Goal: Navigation & Orientation: Find specific page/section

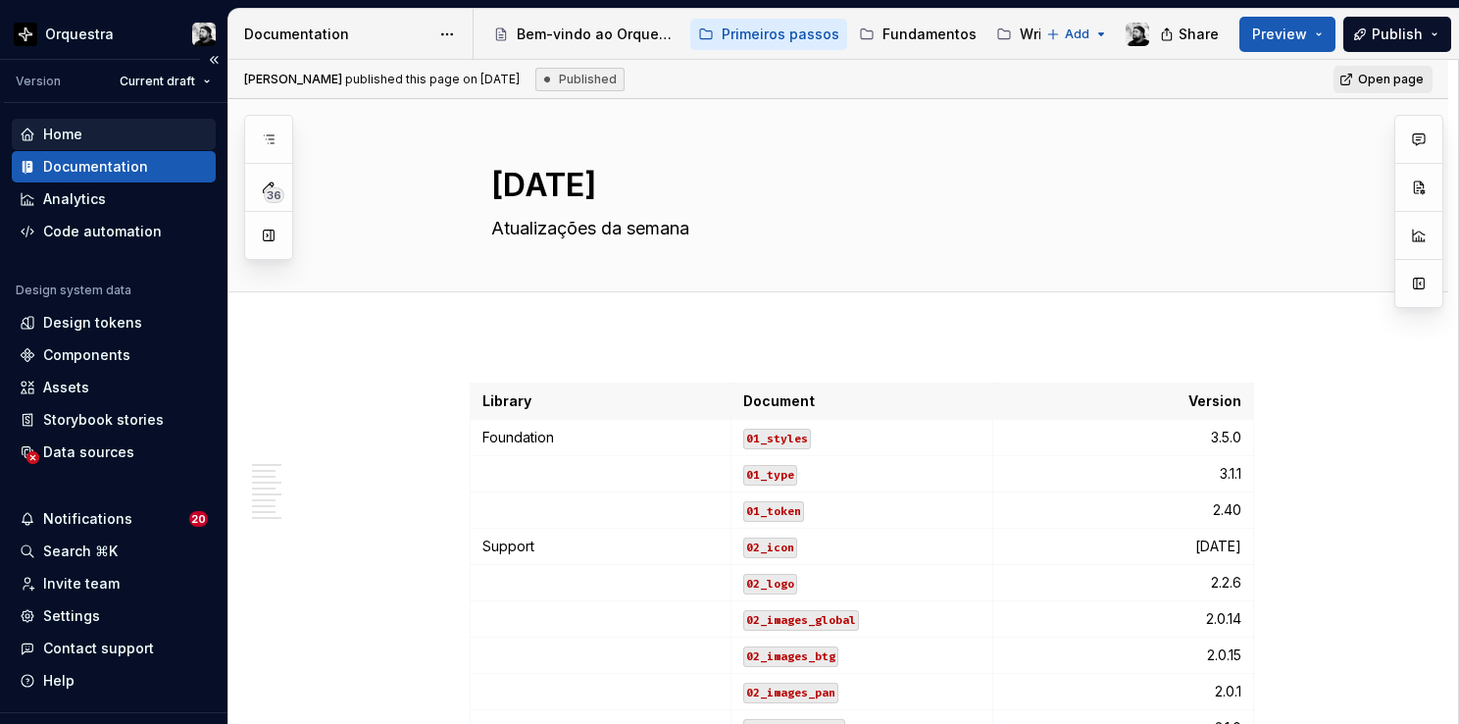
click at [75, 136] on div "Home" at bounding box center [62, 135] width 39 height 20
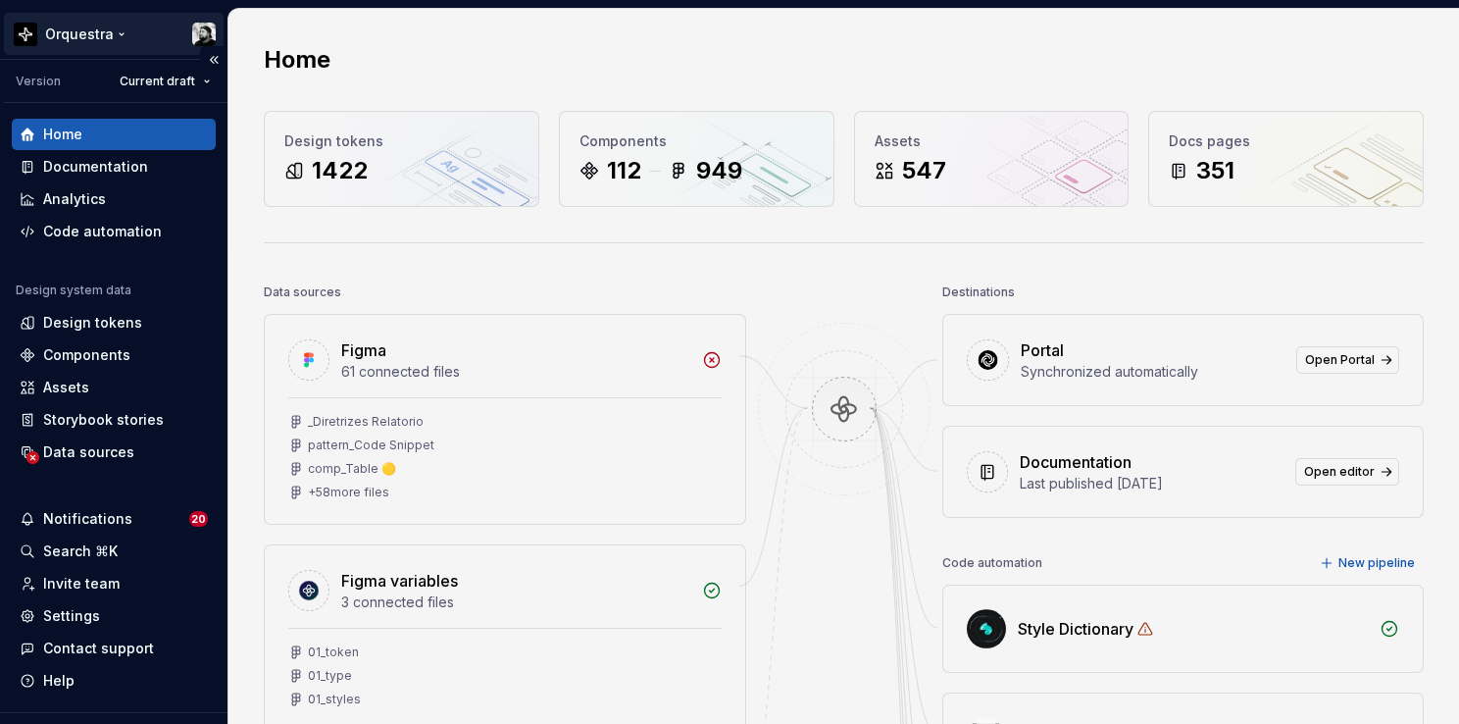
click at [114, 35] on html "Orquestra Version Current draft Home Documentation Analytics Code automation De…" at bounding box center [729, 362] width 1459 height 724
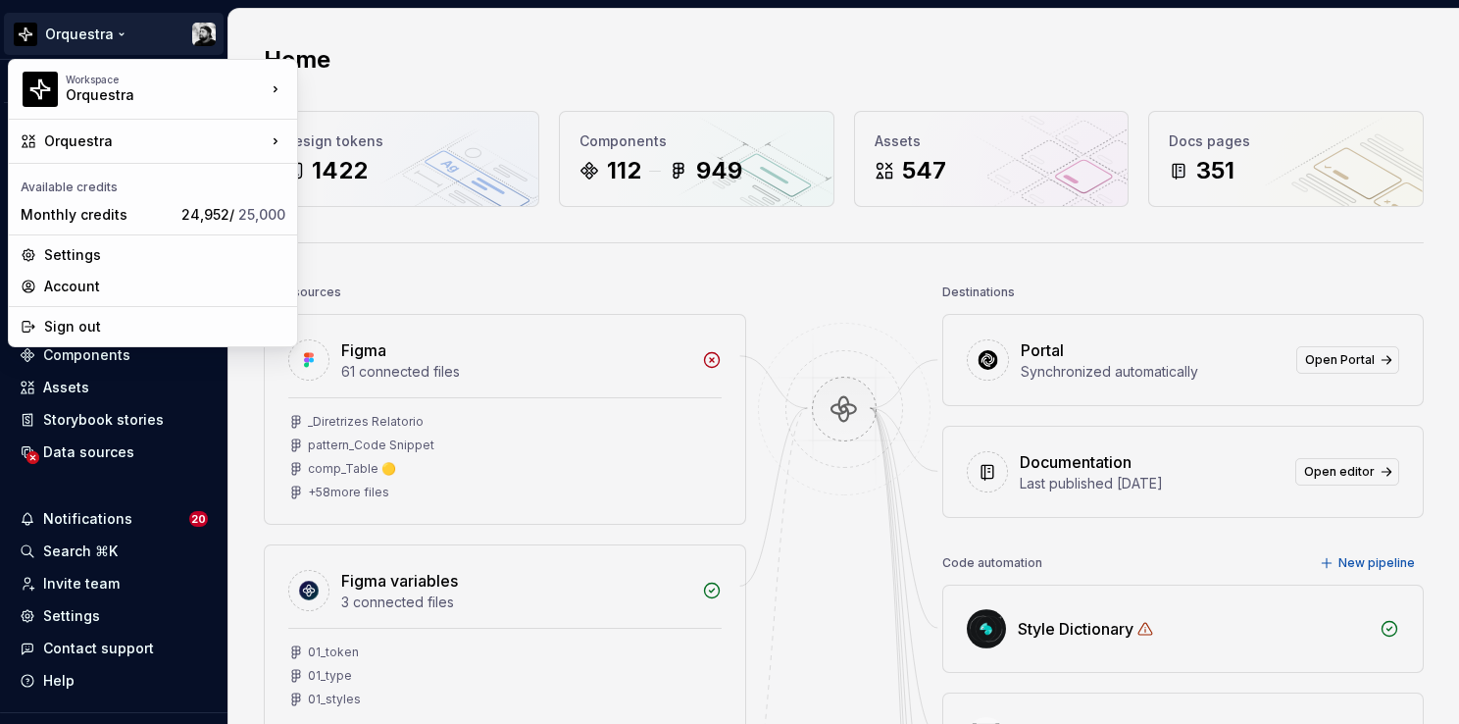
click at [468, 22] on html "Orquestra Version Current draft Home Documentation Analytics Code automation De…" at bounding box center [729, 362] width 1459 height 724
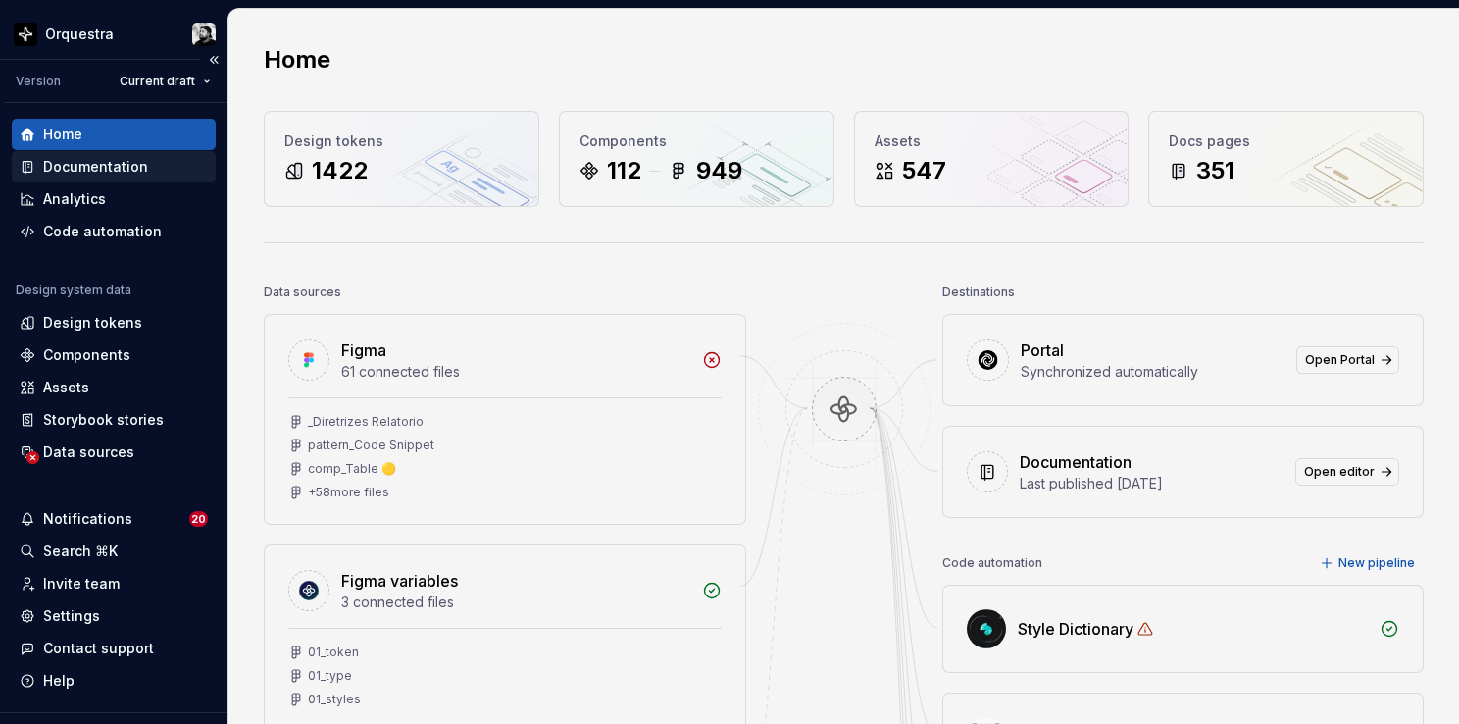
click at [99, 164] on div "Documentation" at bounding box center [95, 167] width 105 height 20
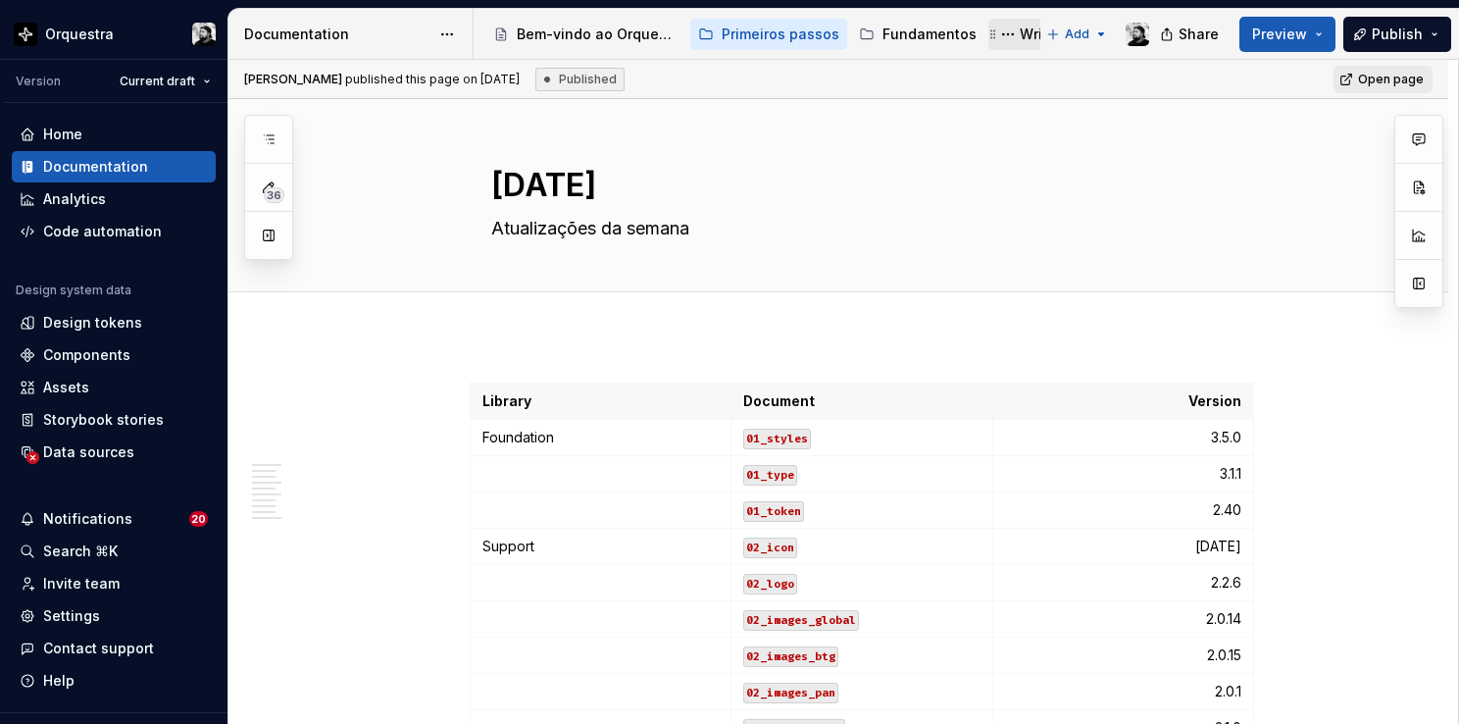
click at [1022, 33] on div "Writing" at bounding box center [1044, 35] width 49 height 20
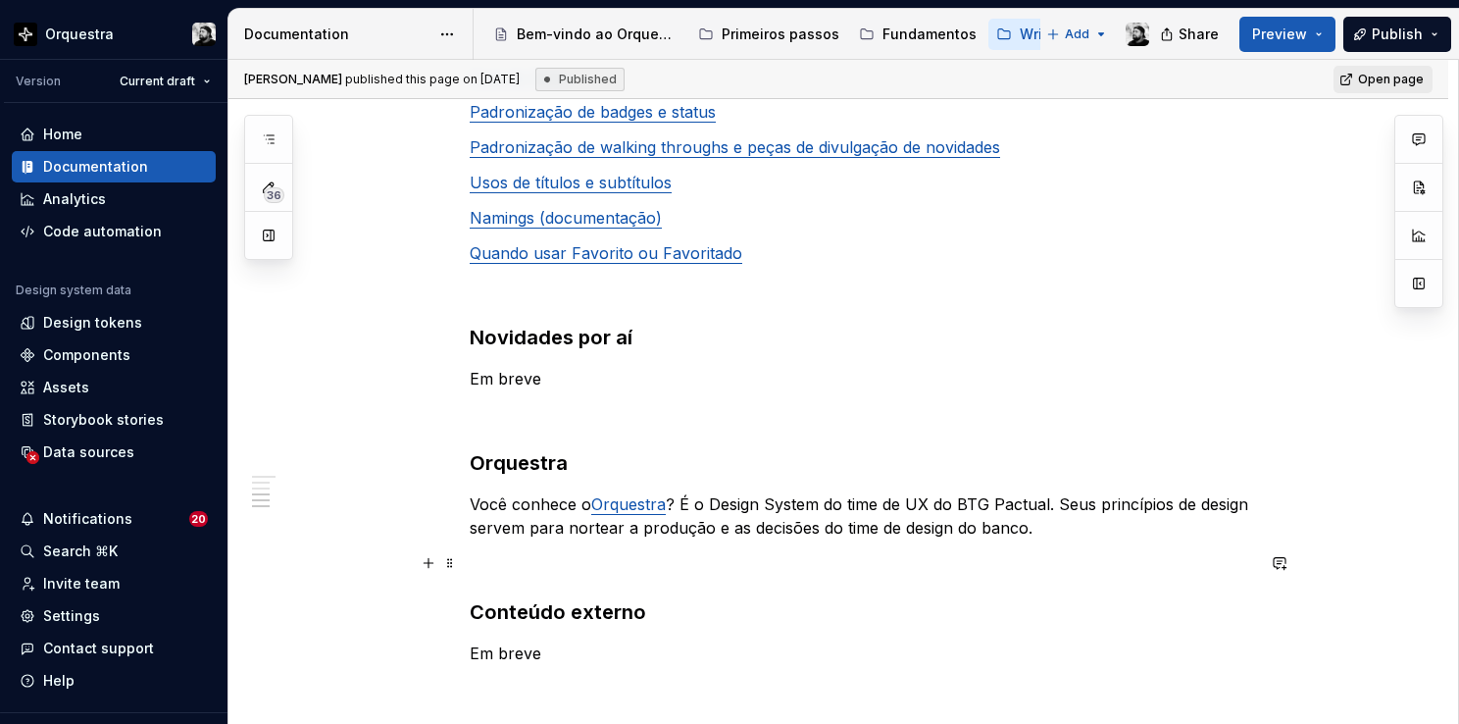
scroll to position [867, 0]
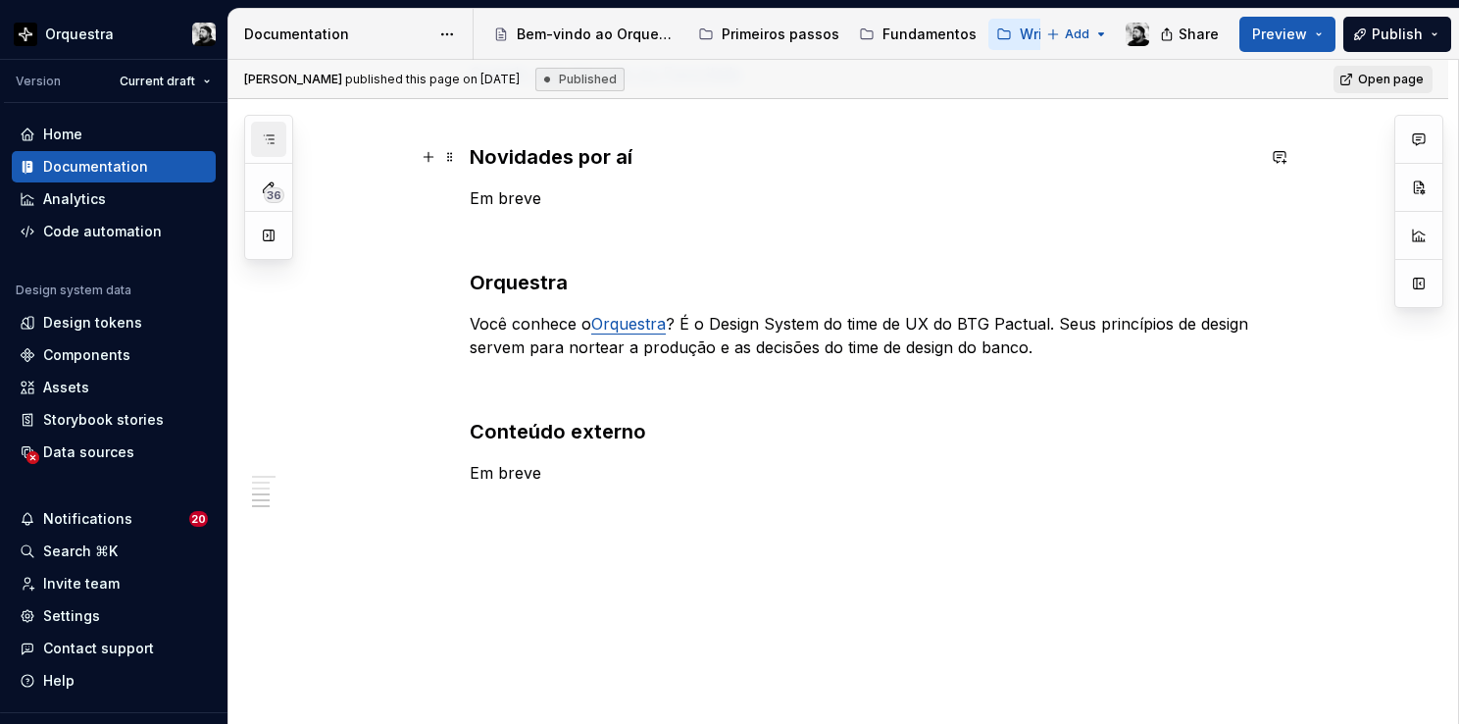
click at [271, 138] on icon "button" at bounding box center [269, 139] width 10 height 8
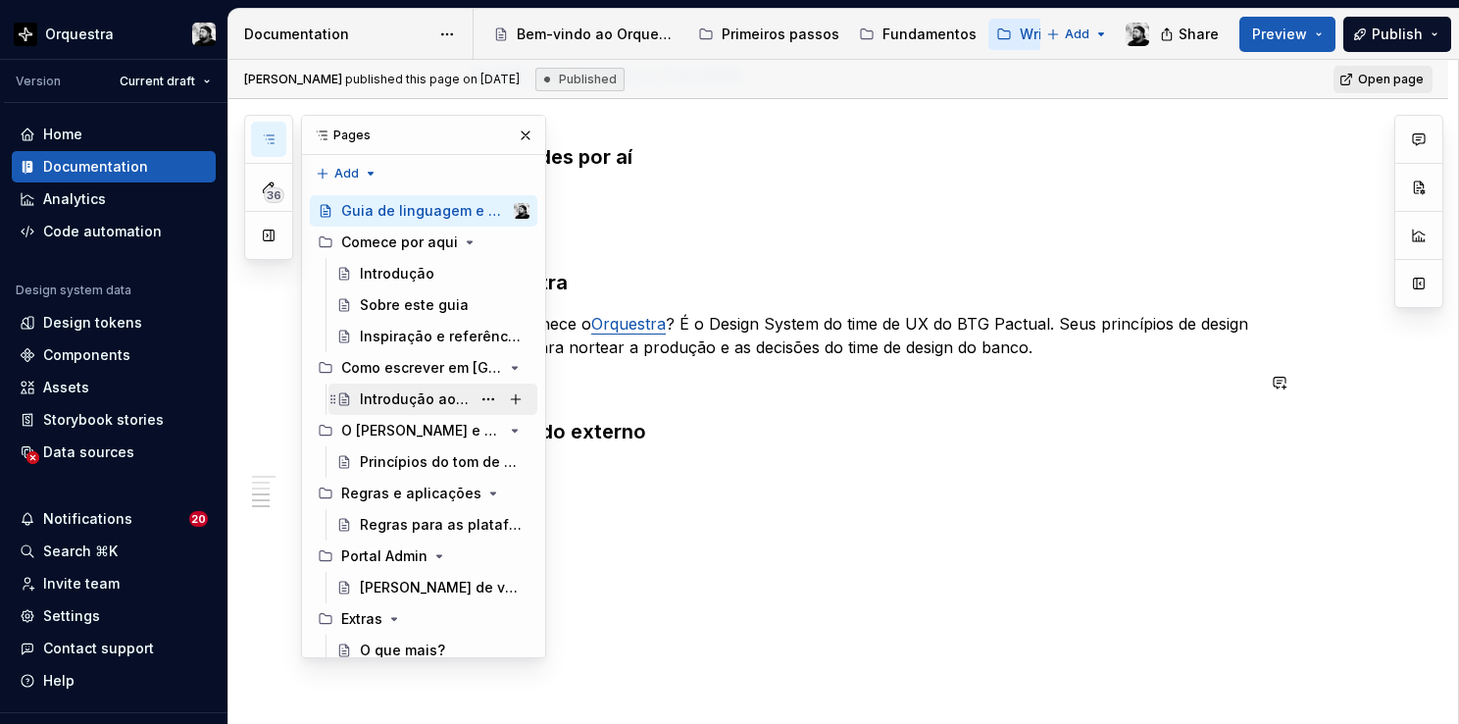
scroll to position [0, 0]
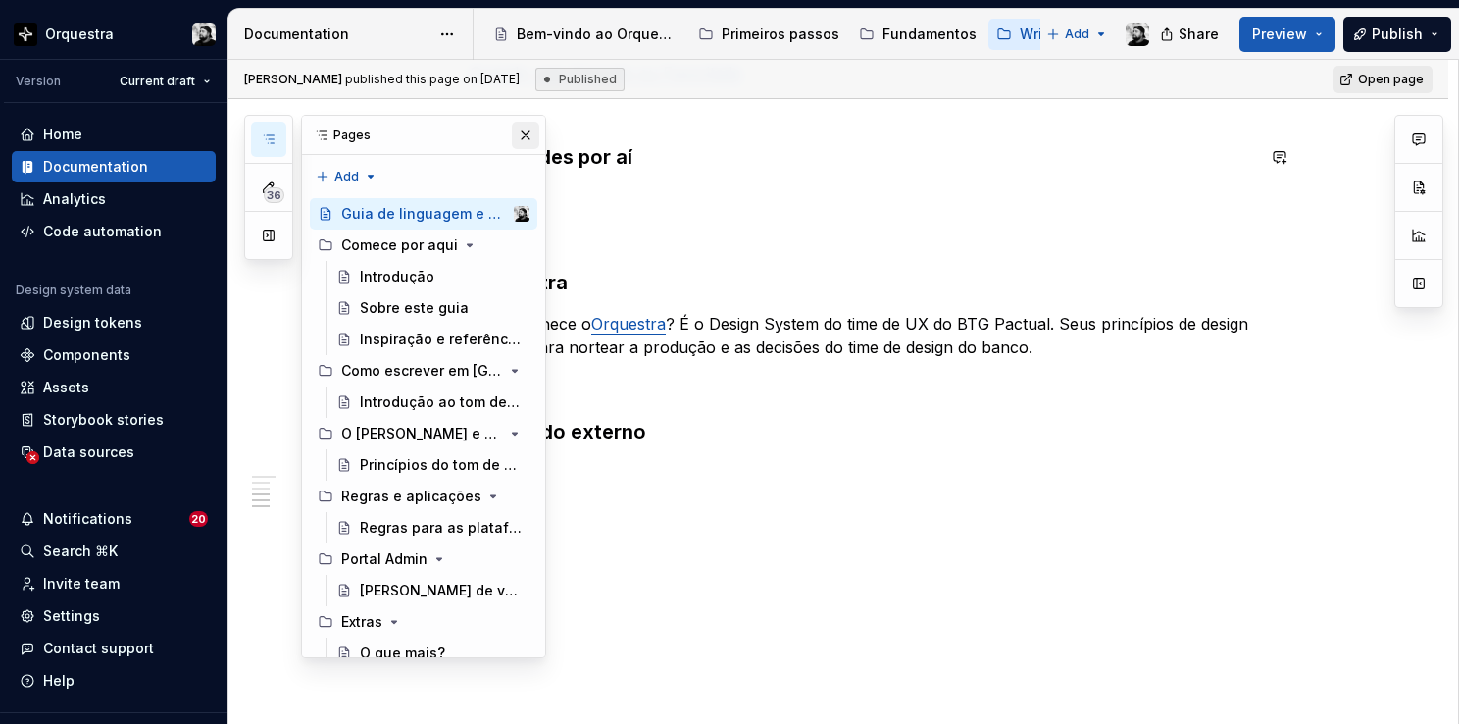
click at [512, 129] on button "button" at bounding box center [525, 135] width 27 height 27
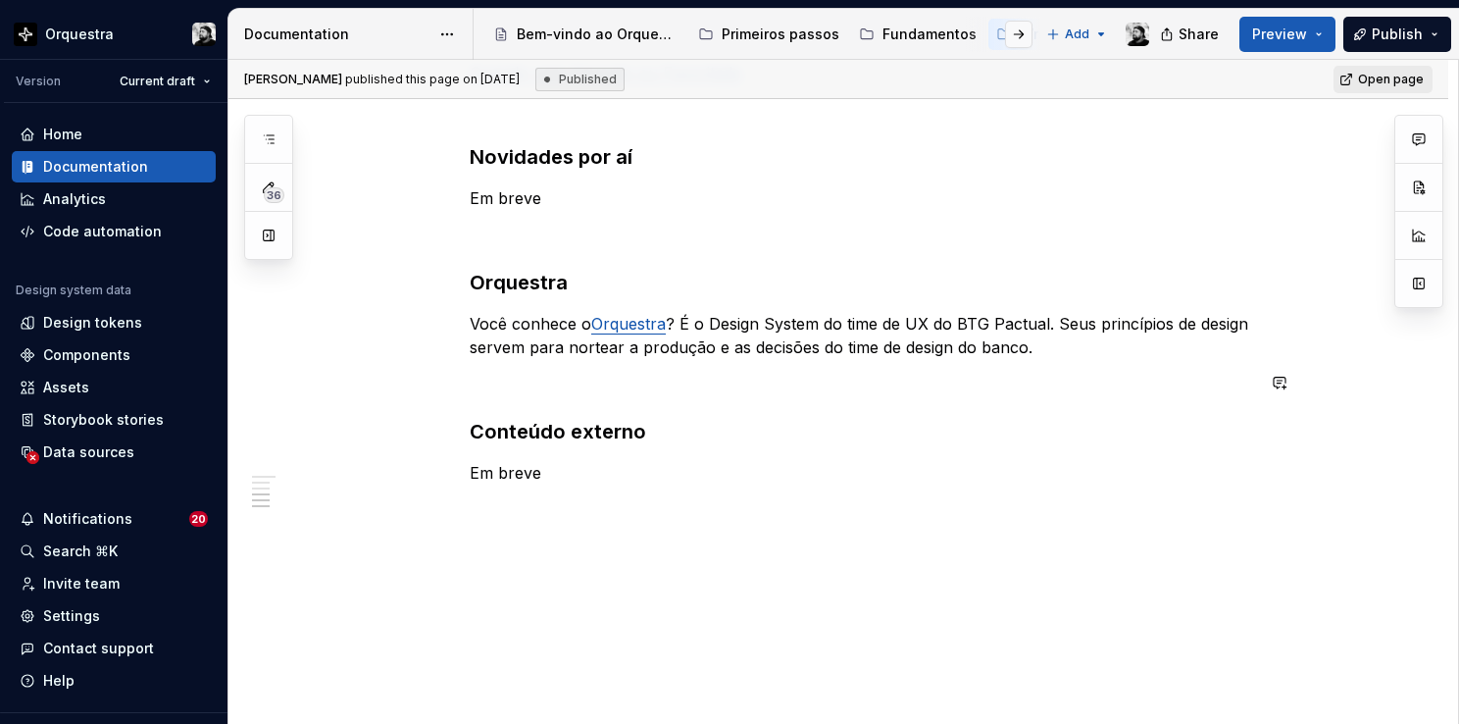
scroll to position [867, 0]
type textarea "*"
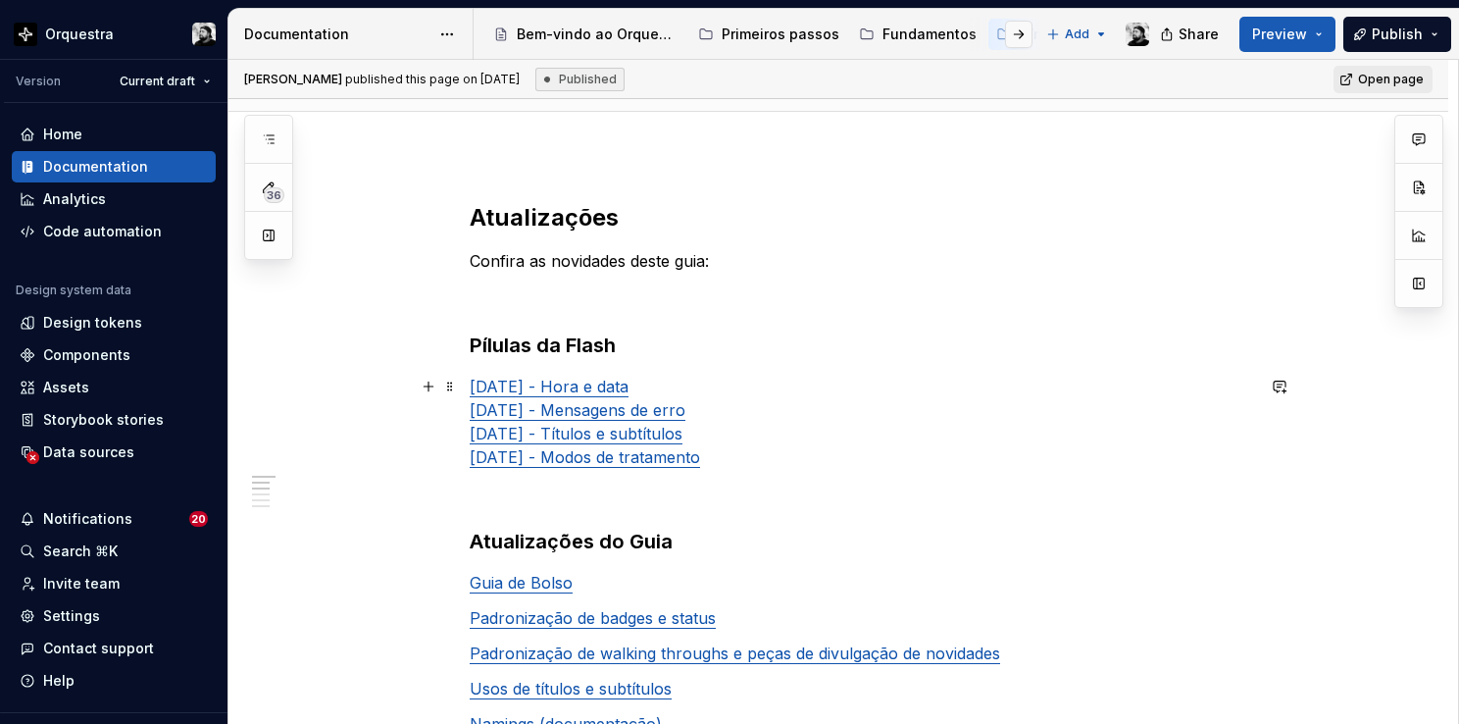
scroll to position [0, 0]
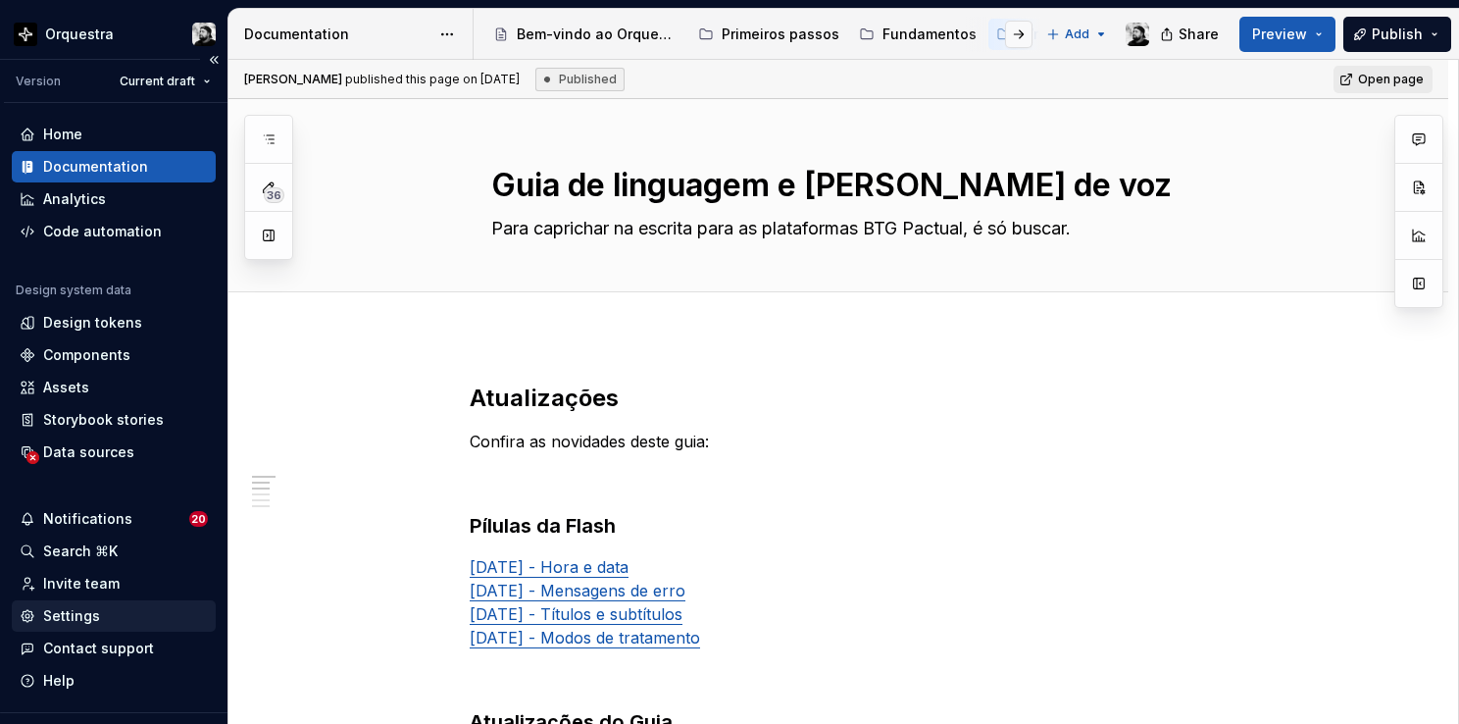
click at [86, 616] on div "Settings" at bounding box center [71, 616] width 57 height 20
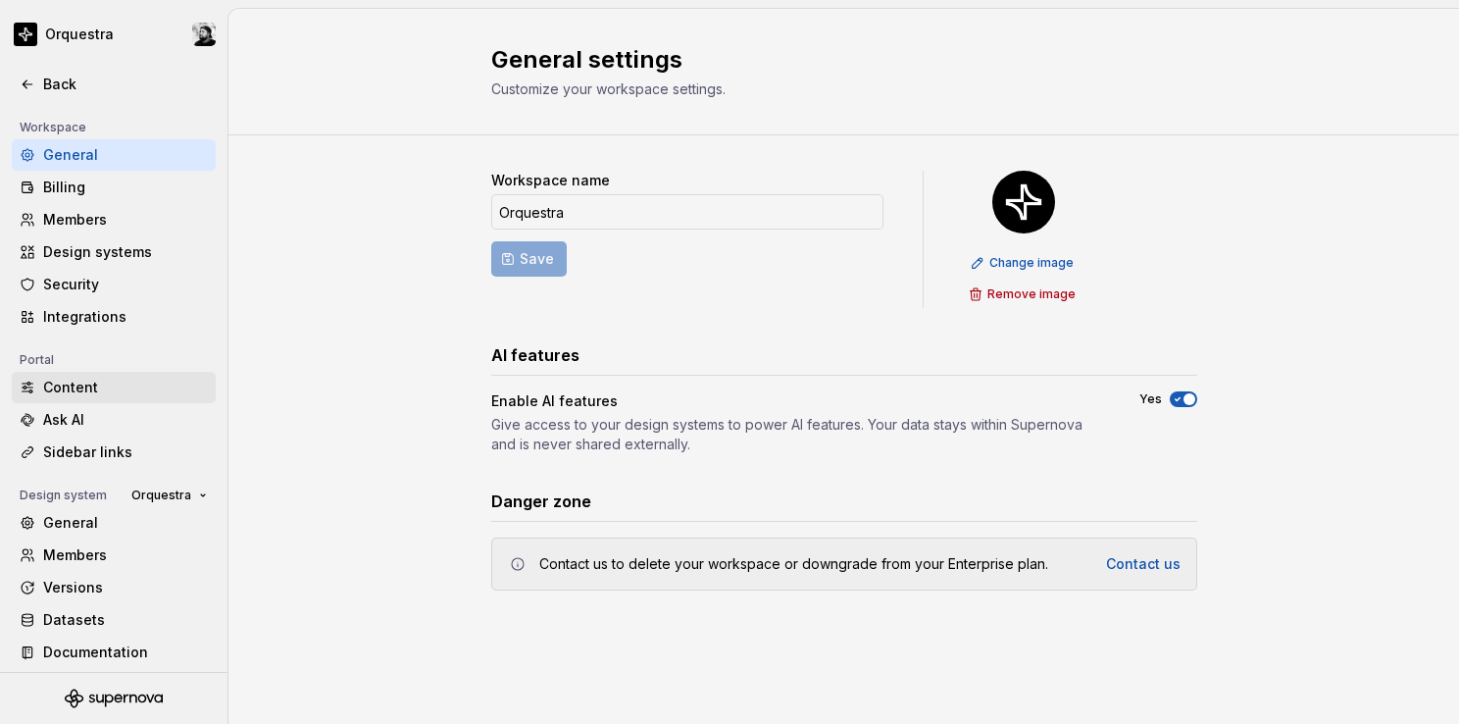
scroll to position [139, 0]
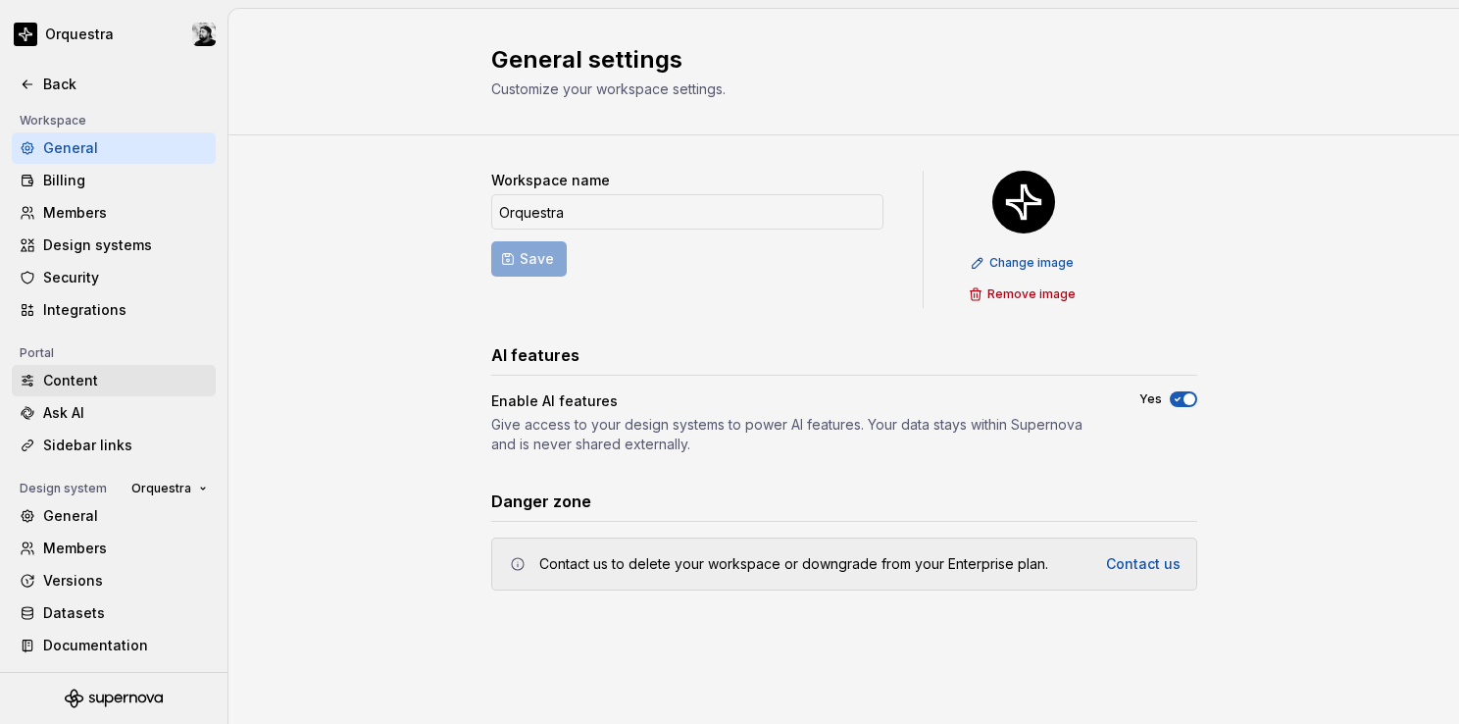
click at [114, 378] on div "Content" at bounding box center [125, 381] width 165 height 20
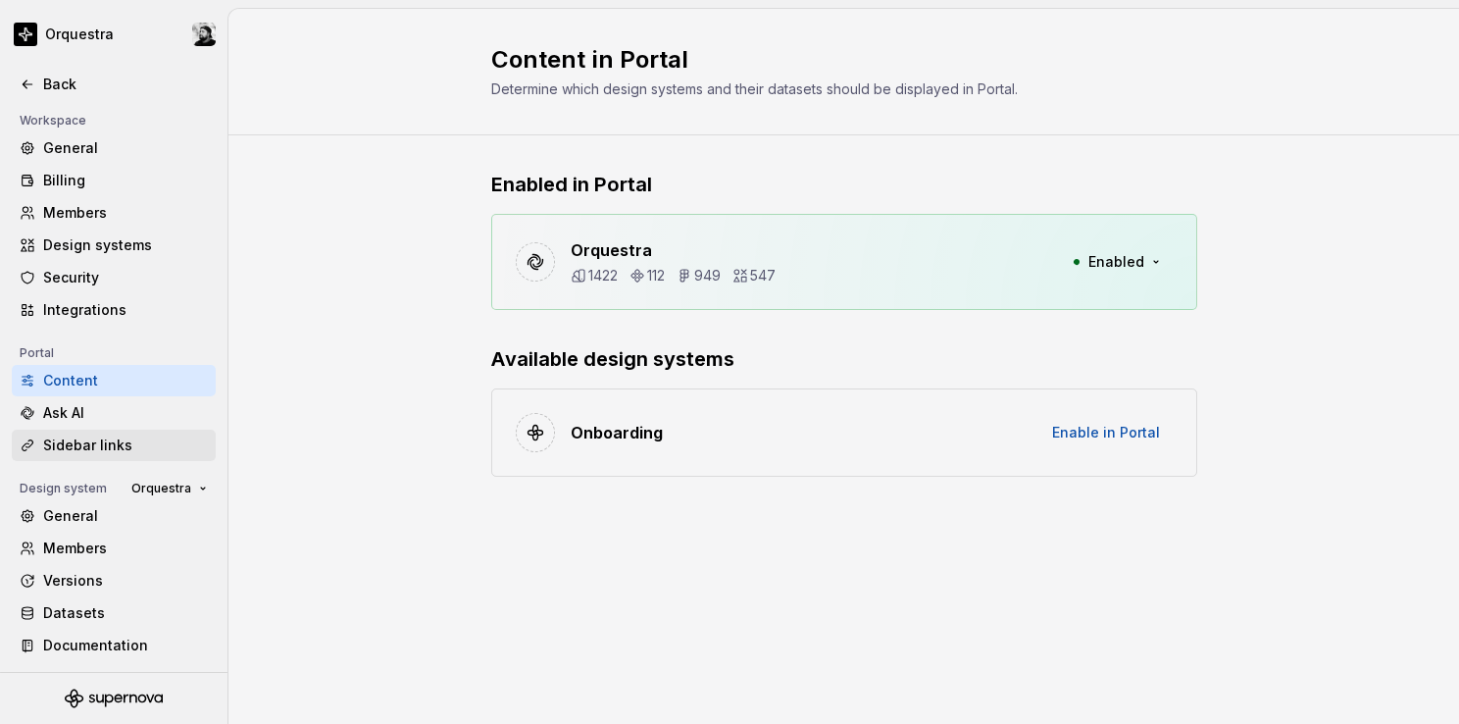
click at [117, 448] on div "Sidebar links" at bounding box center [125, 445] width 165 height 20
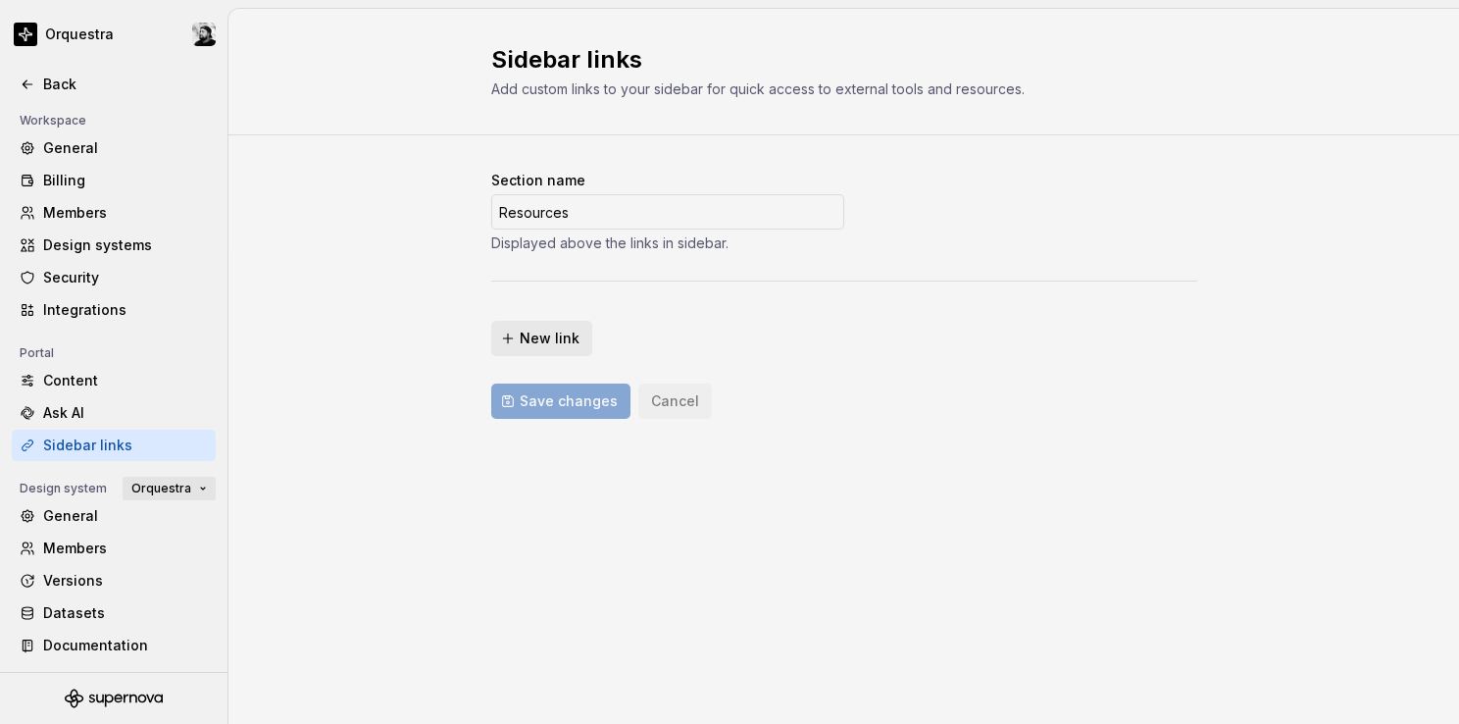
click at [146, 490] on span "Orquestra" at bounding box center [161, 489] width 60 height 16
click at [149, 486] on span "Orquestra" at bounding box center [161, 489] width 60 height 16
click at [125, 641] on div "Documentation" at bounding box center [125, 646] width 165 height 20
